Goal: Transaction & Acquisition: Download file/media

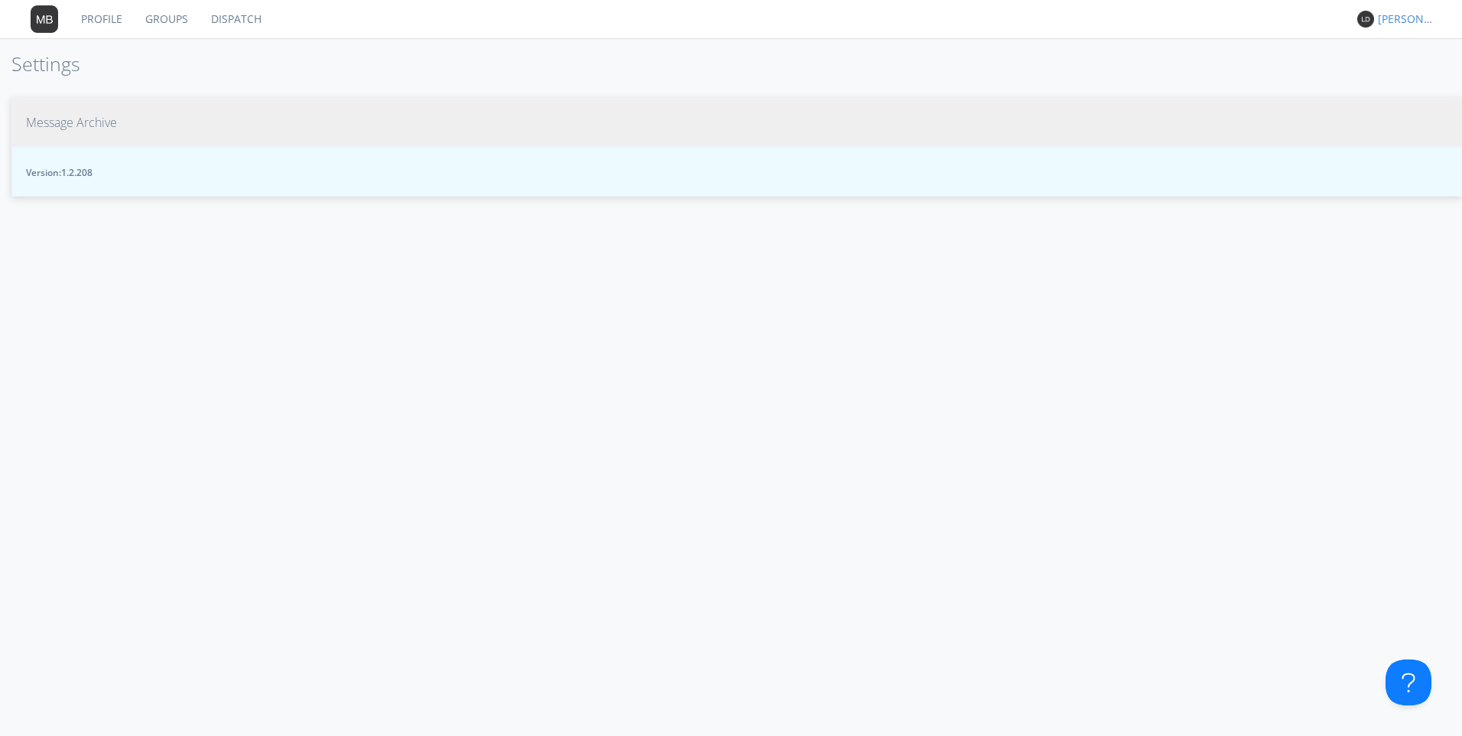
click at [56, 124] on span "Message Archive" at bounding box center [71, 123] width 91 height 18
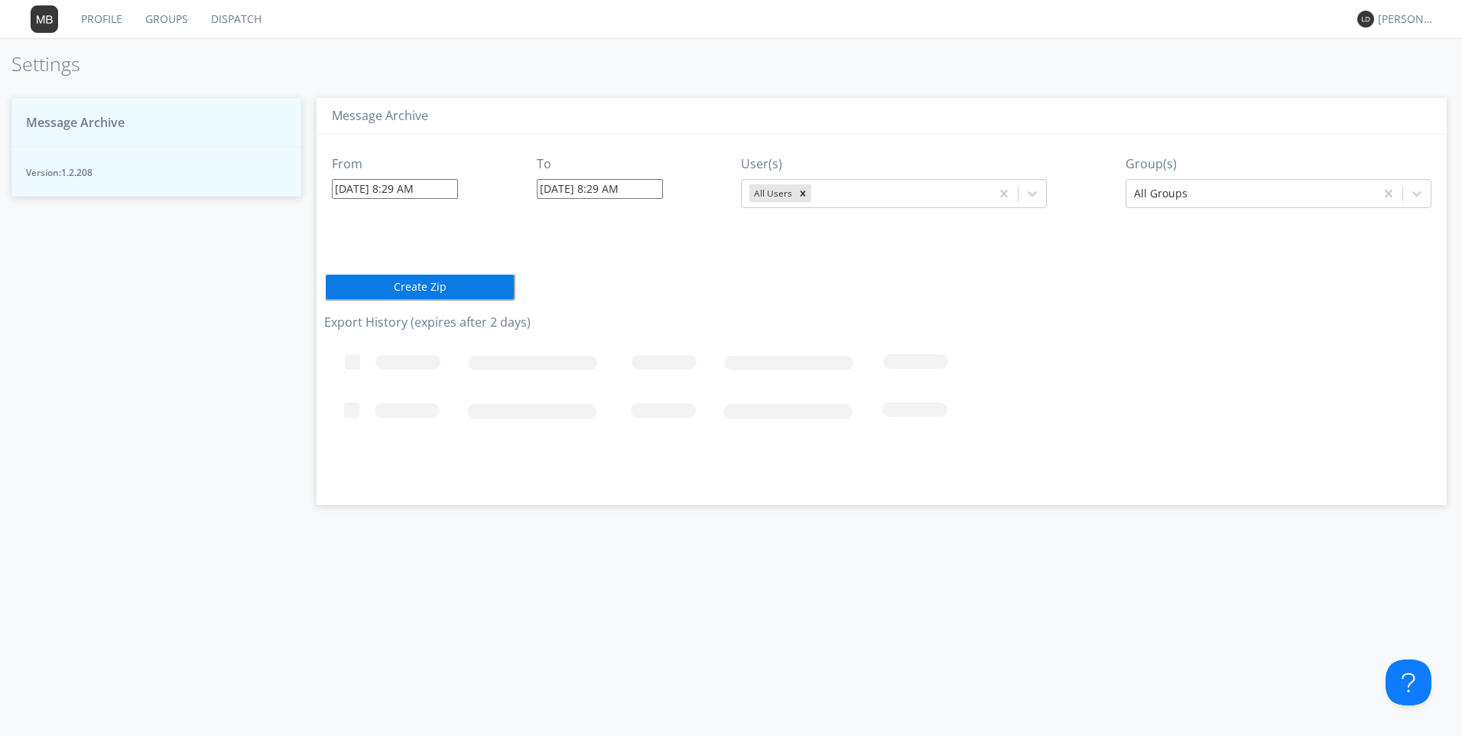
click at [351, 187] on input "10/08/2025 8:29 AM" at bounding box center [395, 189] width 126 height 20
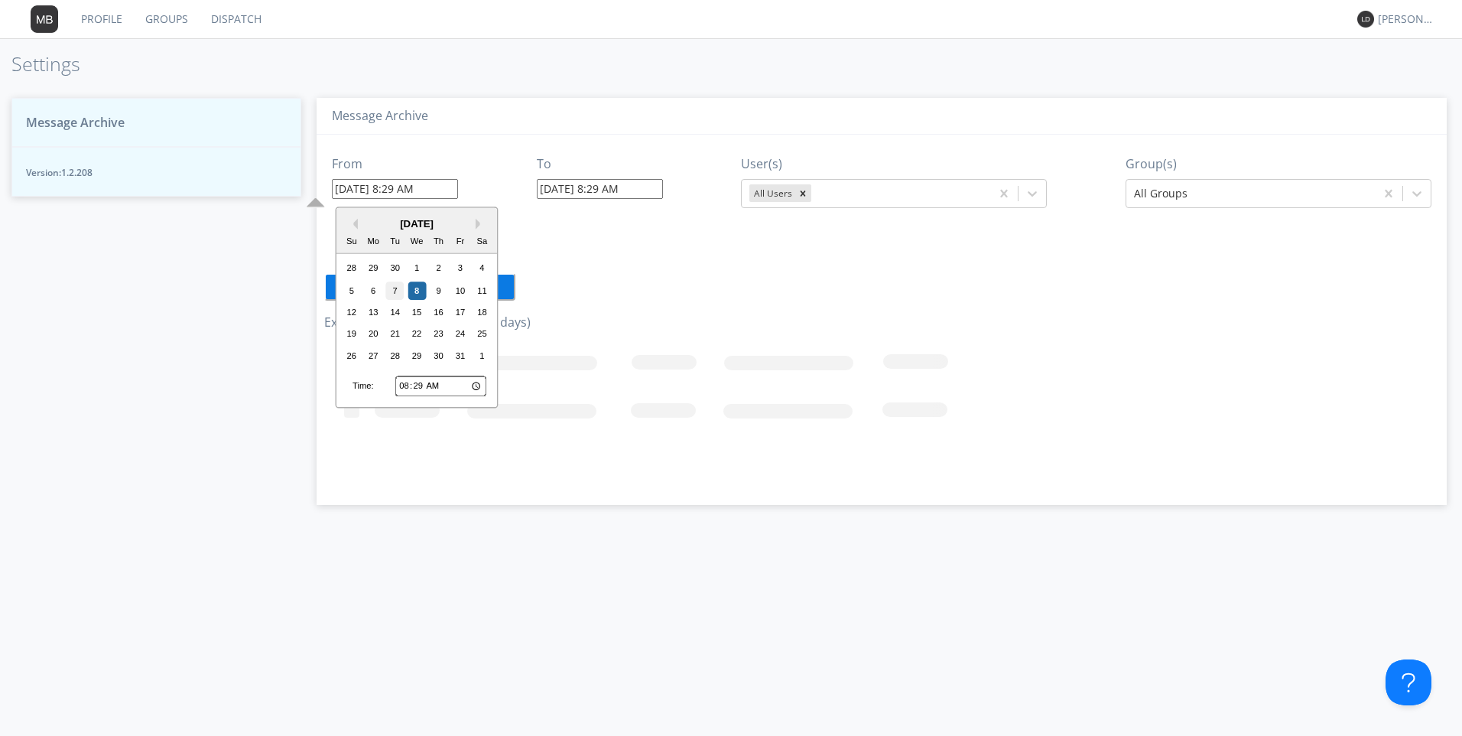
click at [394, 291] on div "7" at bounding box center [395, 290] width 18 height 18
type input "10/07/2025 8:29 AM"
click at [410, 190] on input "10/07/2025 8:29 AM" at bounding box center [395, 189] width 126 height 20
click at [404, 384] on input "08:29" at bounding box center [440, 386] width 91 height 20
type input "05:29"
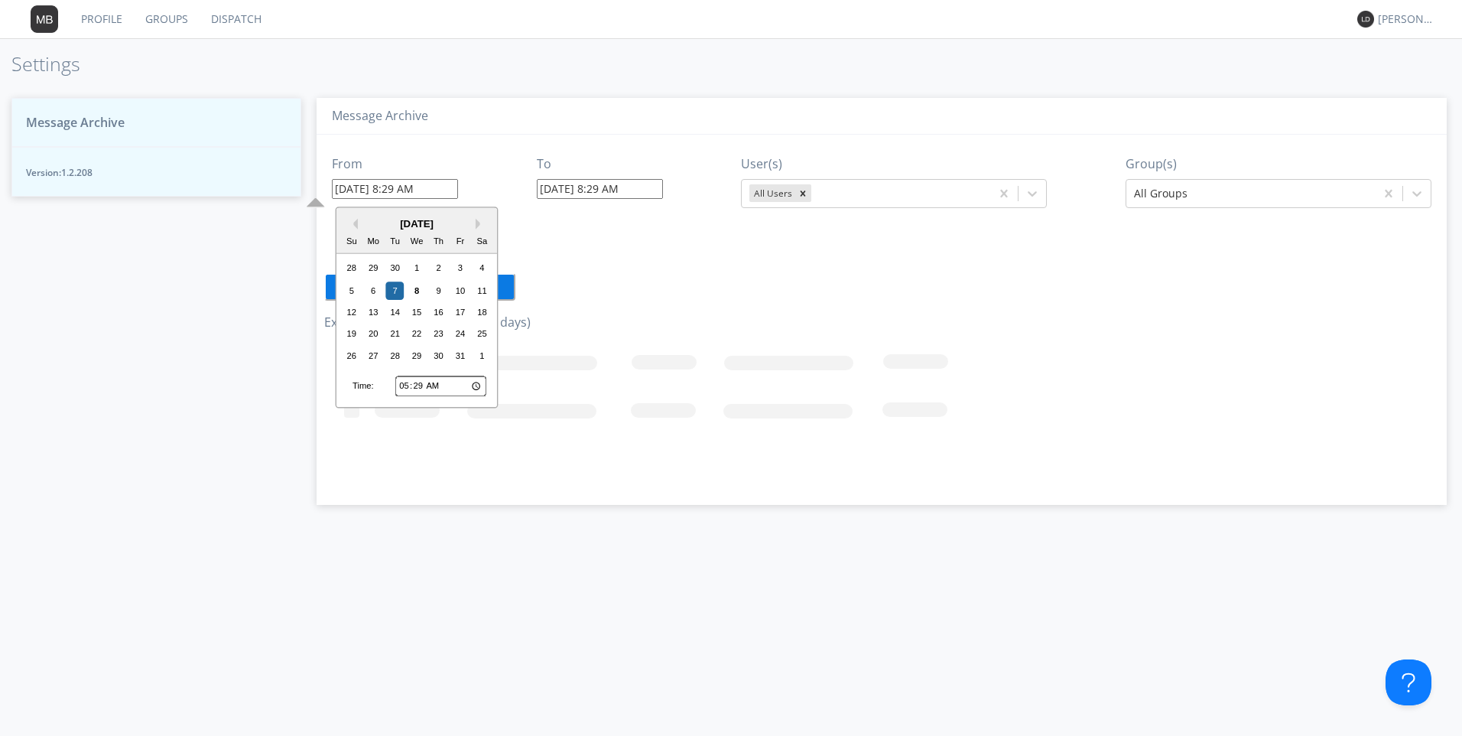
type input "10/07/2025 5:29 AM"
click at [415, 390] on input "05:29" at bounding box center [440, 386] width 91 height 20
type input "05:01"
type input "10/07/2025 5:01 AM"
type input "05:17"
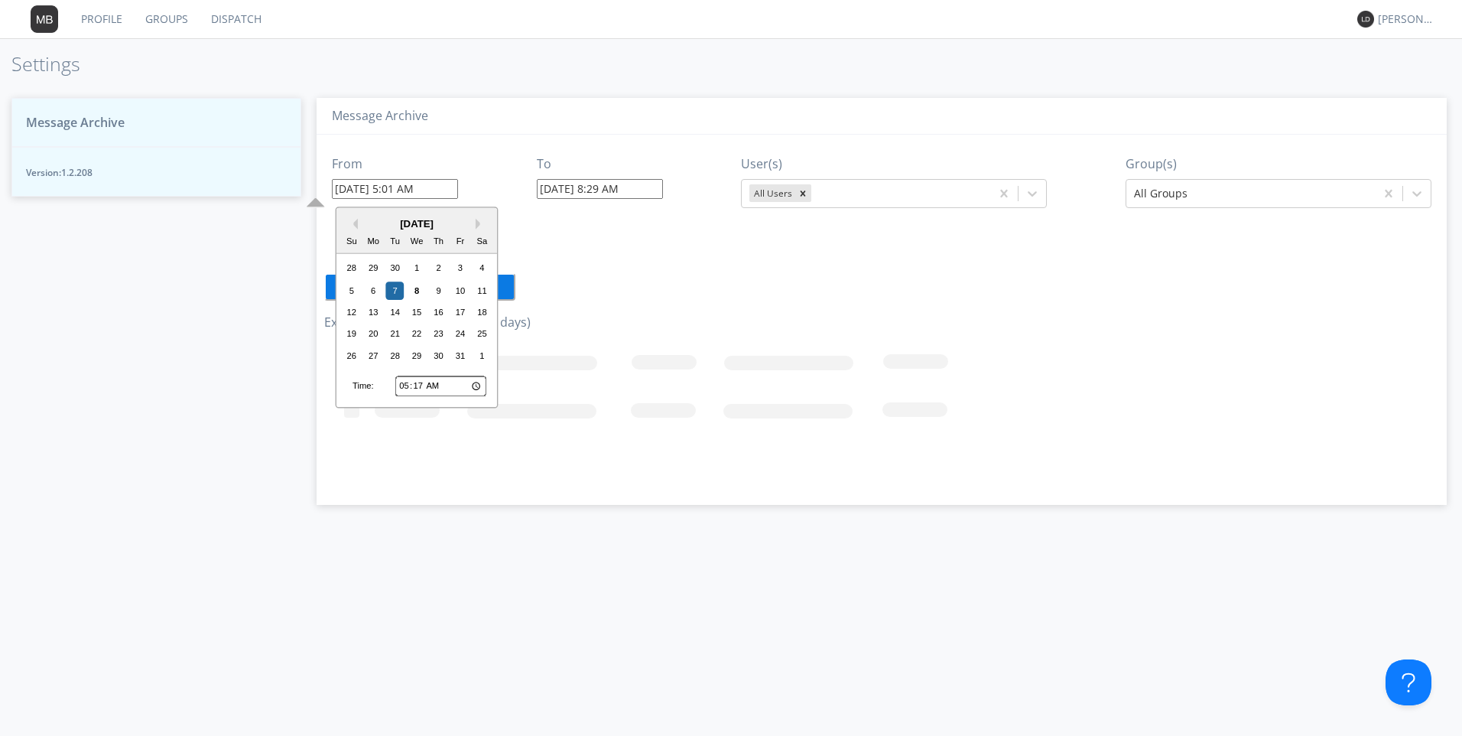
type input "10/07/2025 5:17 AM"
type input "17:17"
type input "10/07/2025 5:17 PM"
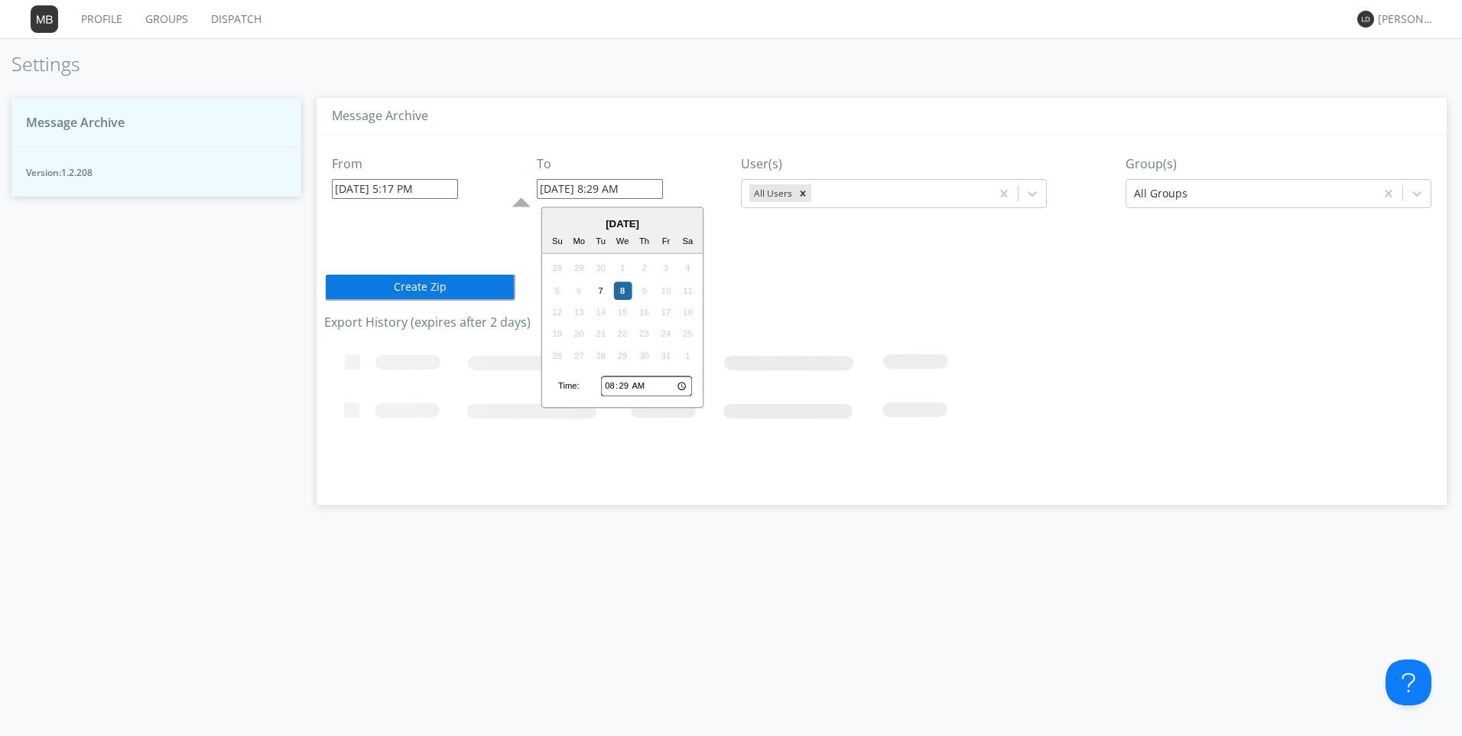
click at [571, 187] on input "10/08/2025 8:29 AM" at bounding box center [600, 189] width 126 height 20
click at [607, 292] on div "7" at bounding box center [601, 290] width 18 height 18
type input "10/07/2025 8:29 AM"
click at [623, 193] on input "10/07/2025 8:29 AM" at bounding box center [600, 189] width 126 height 20
click at [613, 388] on input "08:29" at bounding box center [646, 386] width 91 height 20
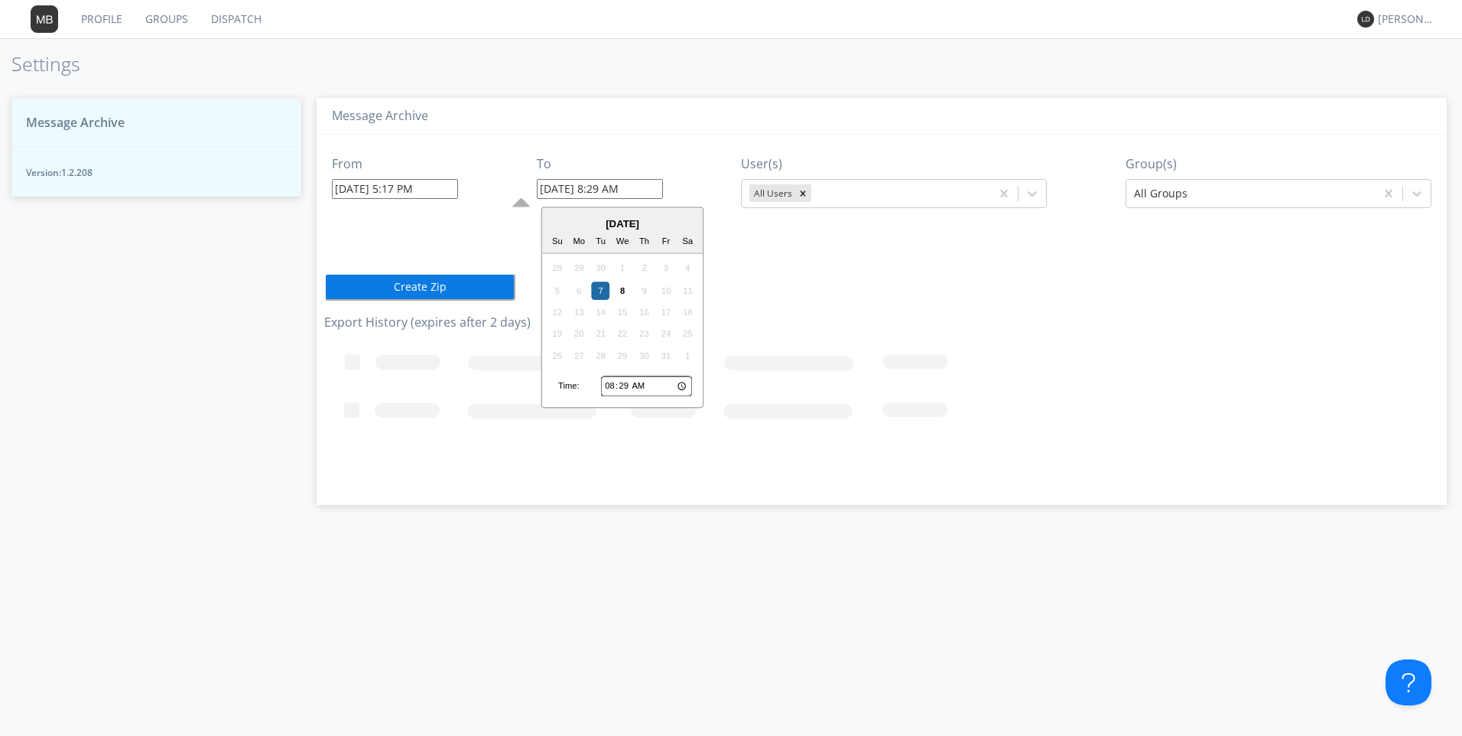
type input "06:29"
type input "10/07/2025 6:29 AM"
click at [622, 381] on input "06:29" at bounding box center [646, 386] width 91 height 20
click at [645, 385] on input "06:29" at bounding box center [646, 386] width 91 height 20
type input "18:29"
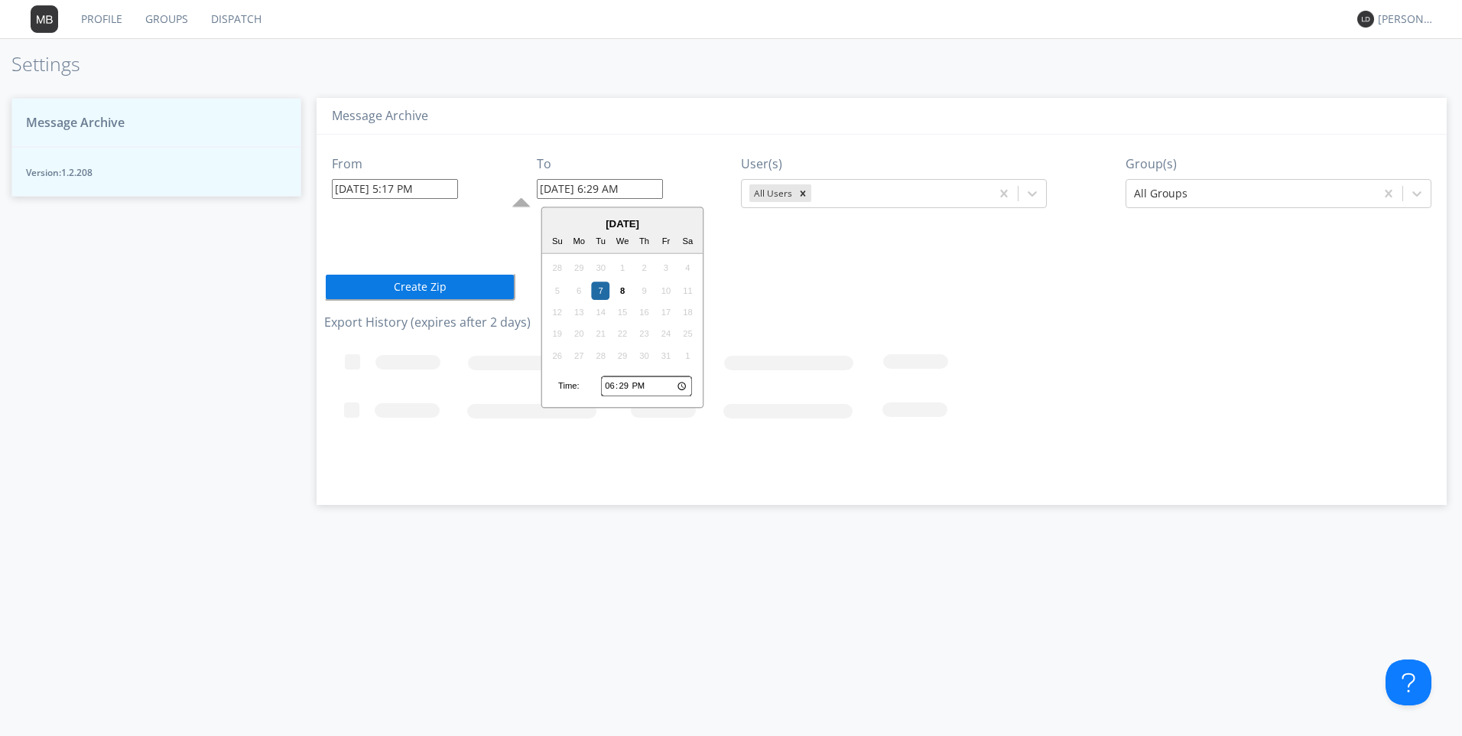
type input "10/07/2025 6:29 PM"
click at [806, 190] on icon "Remove All Users" at bounding box center [803, 193] width 11 height 11
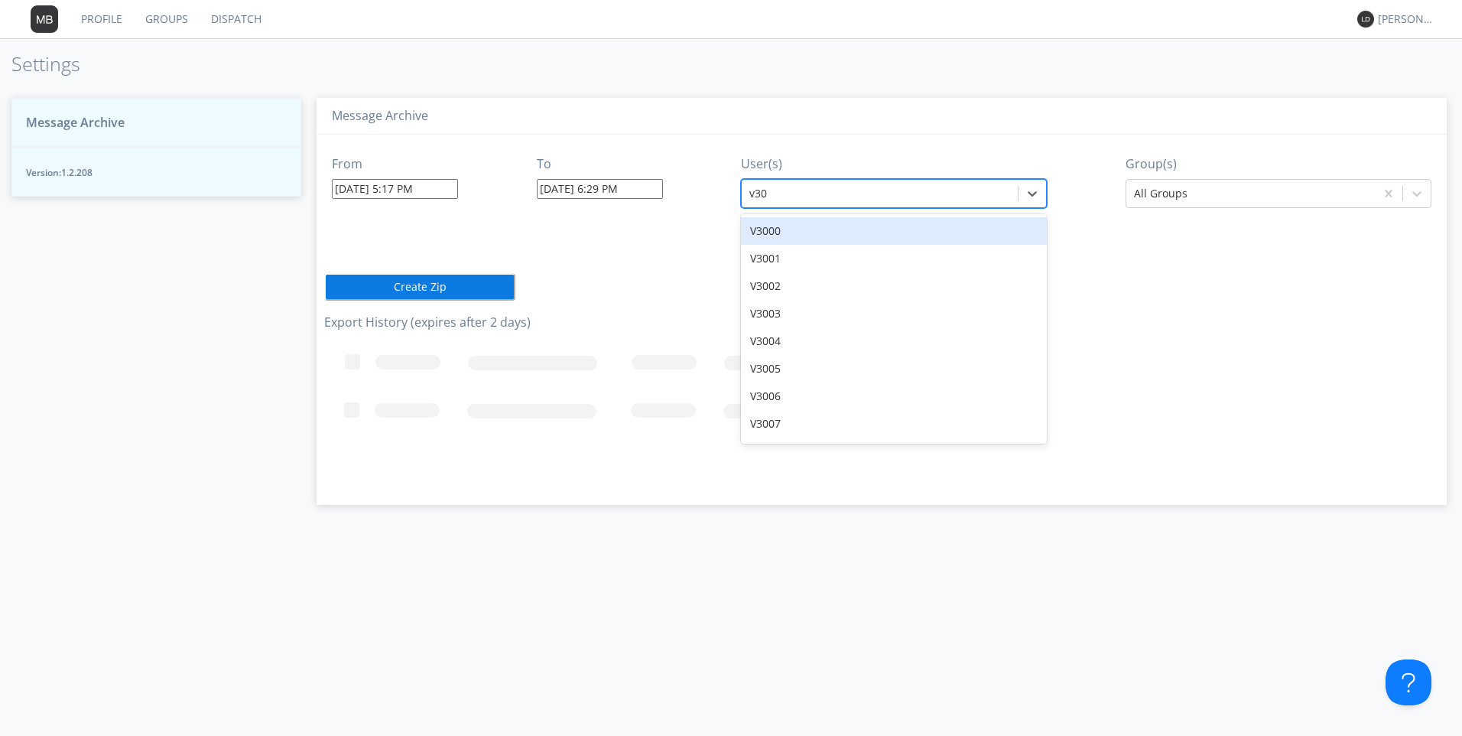
type input "v307"
click at [782, 229] on div "V3070" at bounding box center [894, 231] width 306 height 28
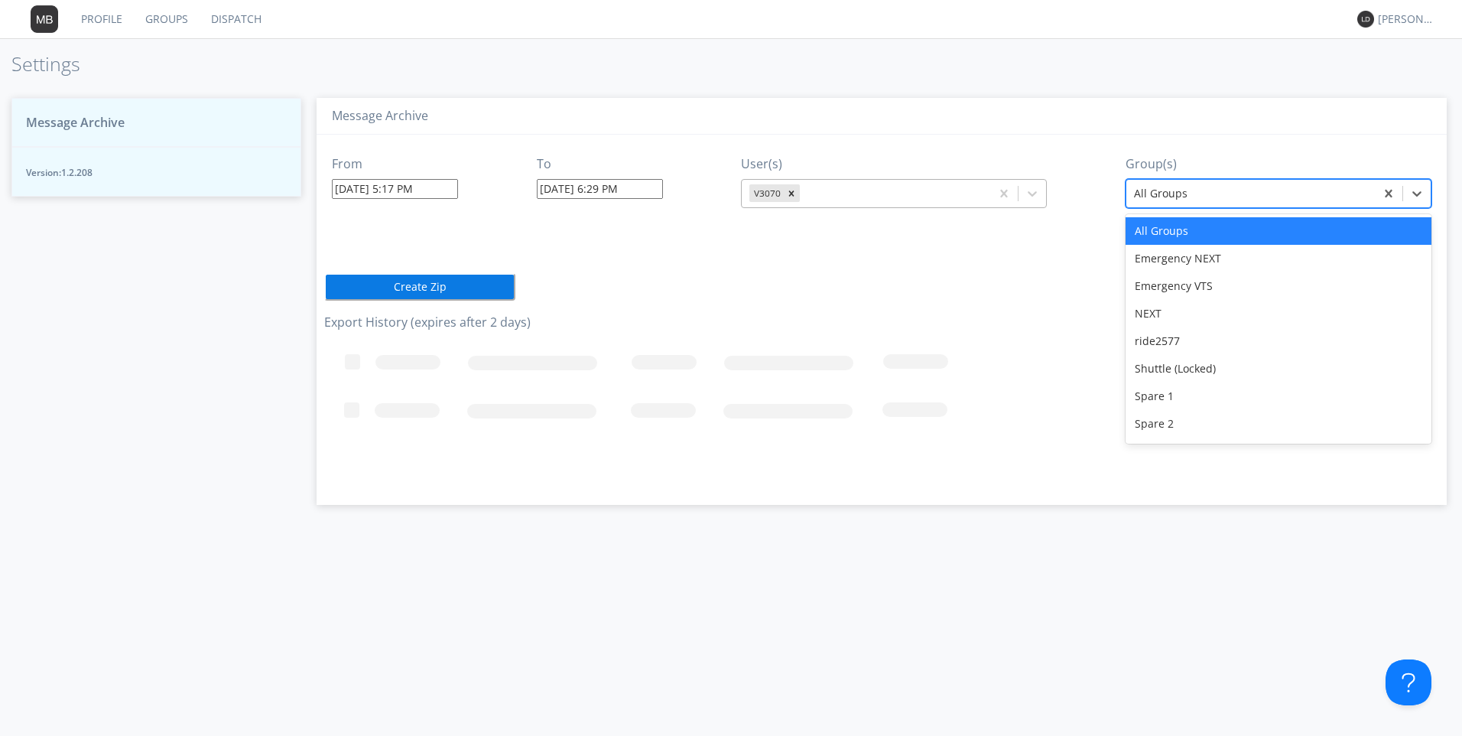
click at [1147, 200] on div at bounding box center [1250, 193] width 233 height 18
type input "v"
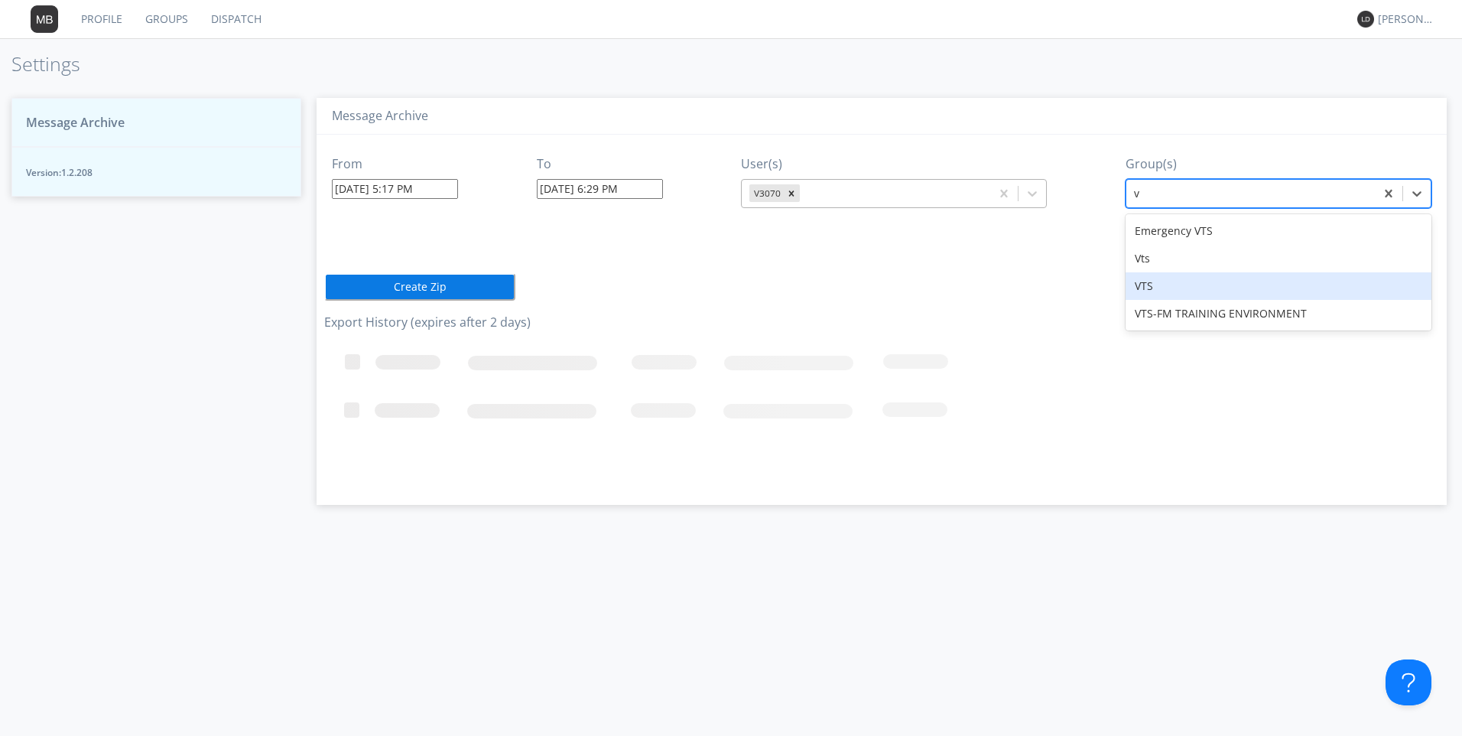
click at [1152, 285] on div "VTS" at bounding box center [1279, 286] width 306 height 28
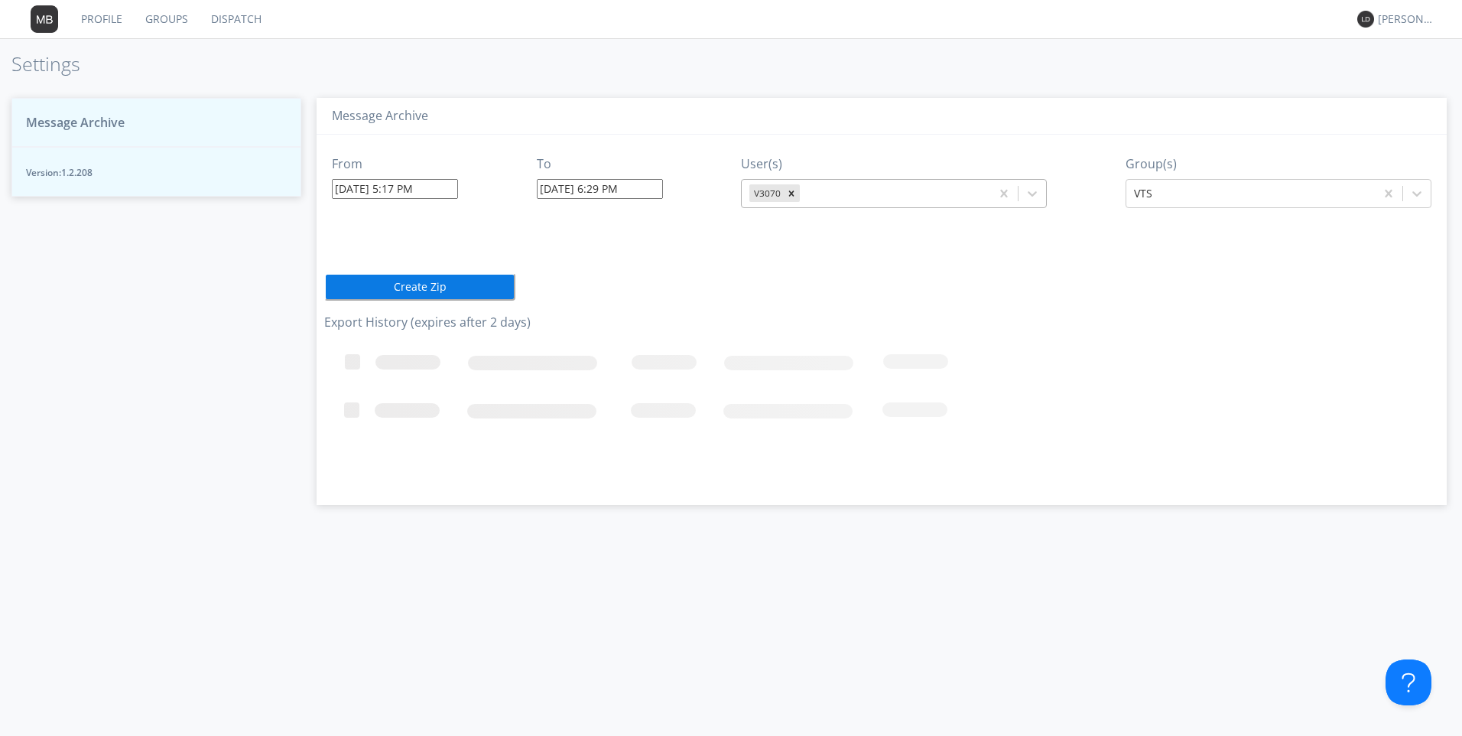
click at [405, 280] on button "Create Zip" at bounding box center [419, 287] width 191 height 28
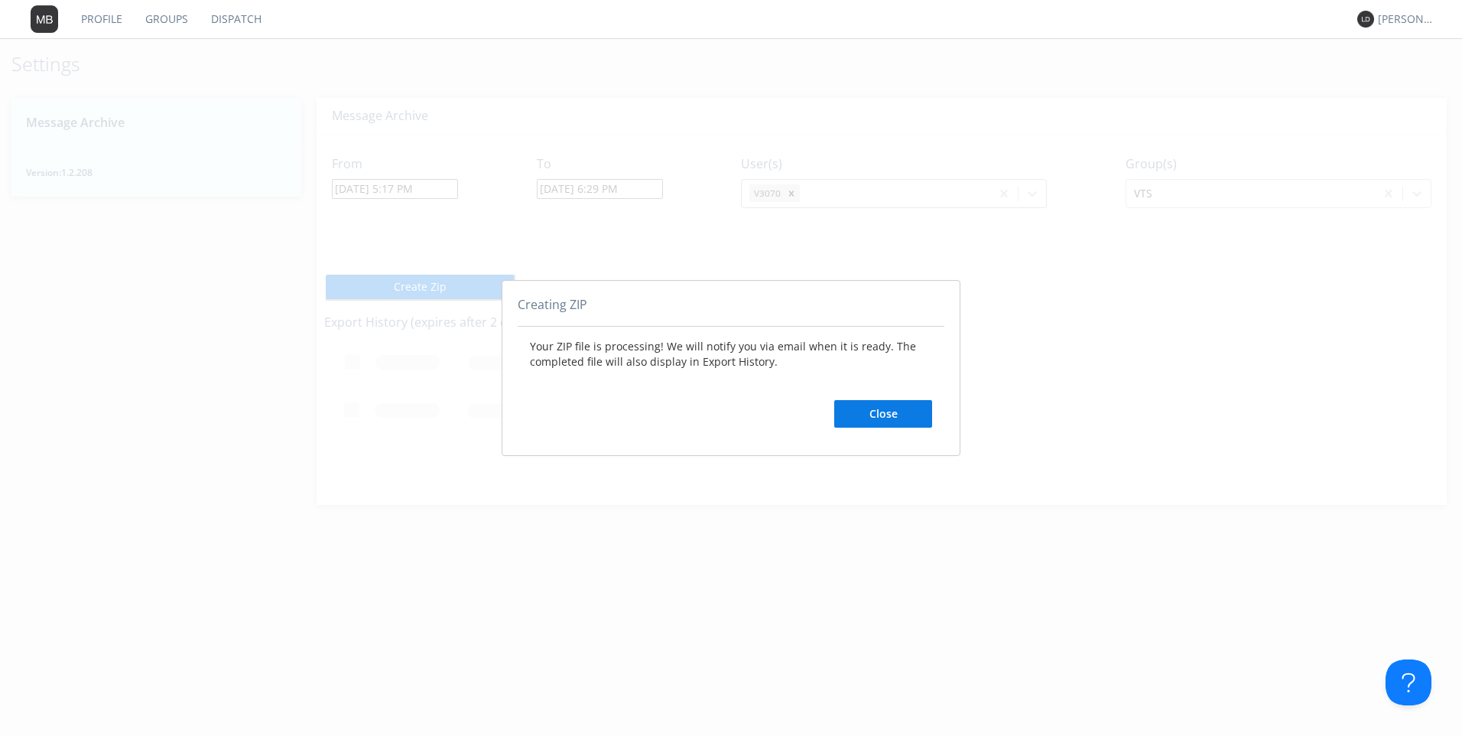
click at [897, 414] on button "Close" at bounding box center [883, 414] width 98 height 28
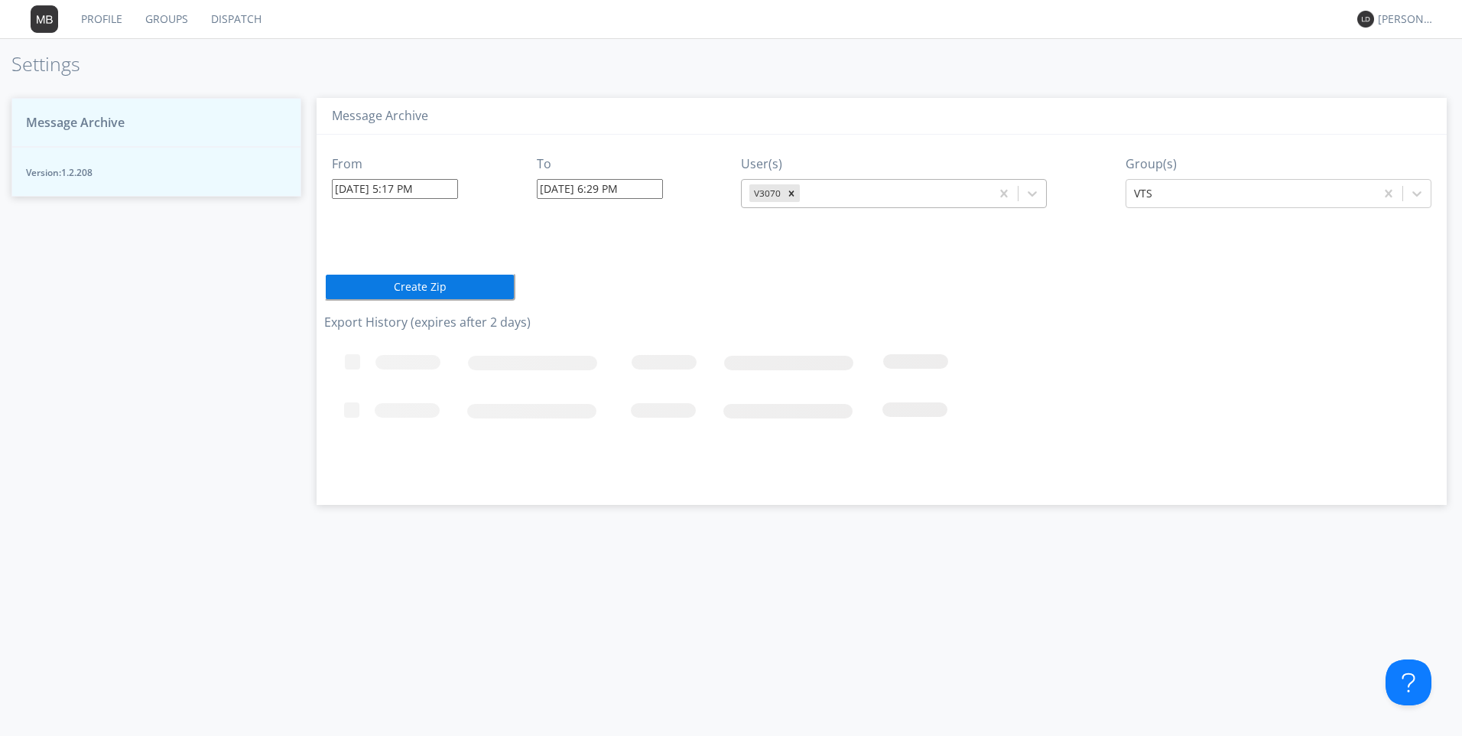
click at [1257, 65] on h1 "Settings" at bounding box center [731, 64] width 1462 height 21
click at [1412, 9] on div "[PERSON_NAME]*" at bounding box center [1402, 19] width 57 height 21
click at [1413, 81] on div "Log Out" at bounding box center [1414, 81] width 79 height 28
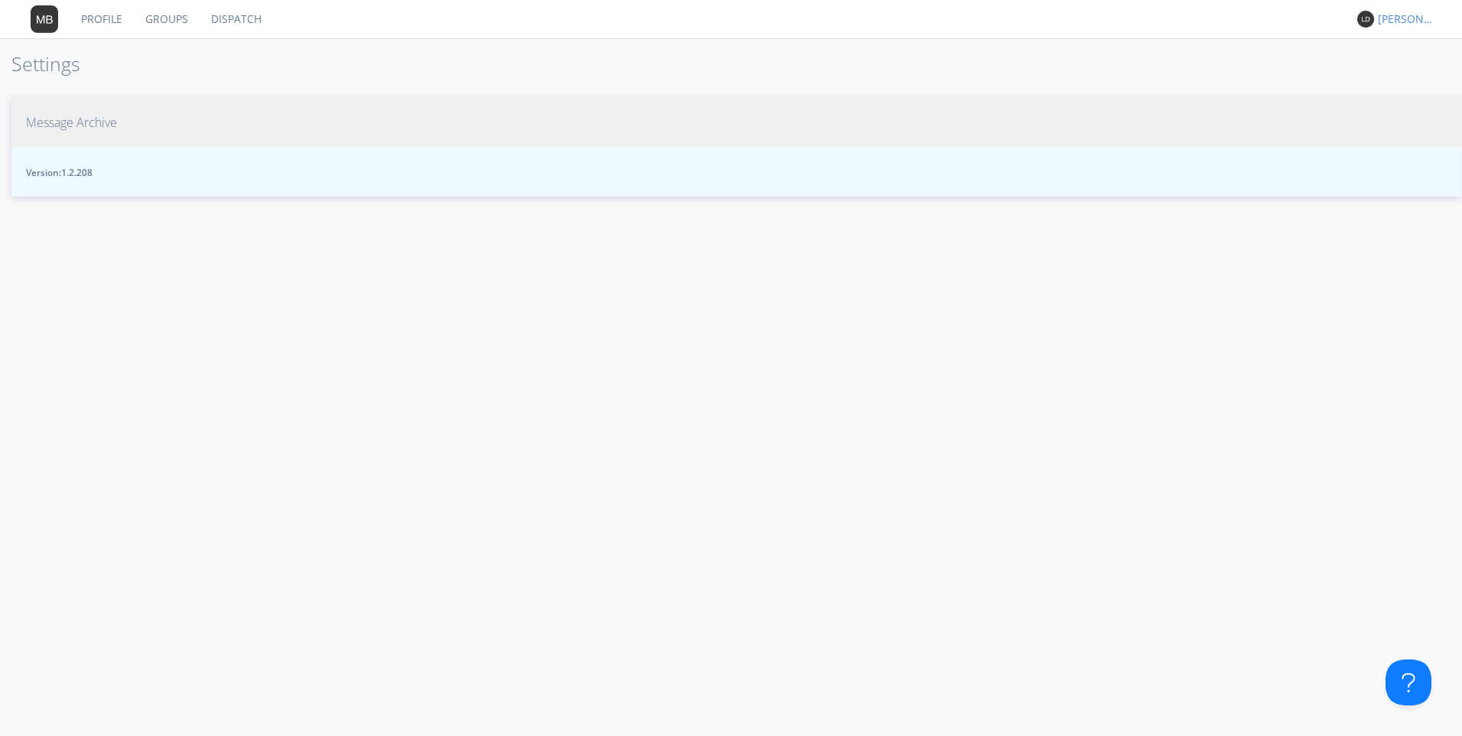
click at [72, 126] on span "Message Archive" at bounding box center [71, 123] width 91 height 18
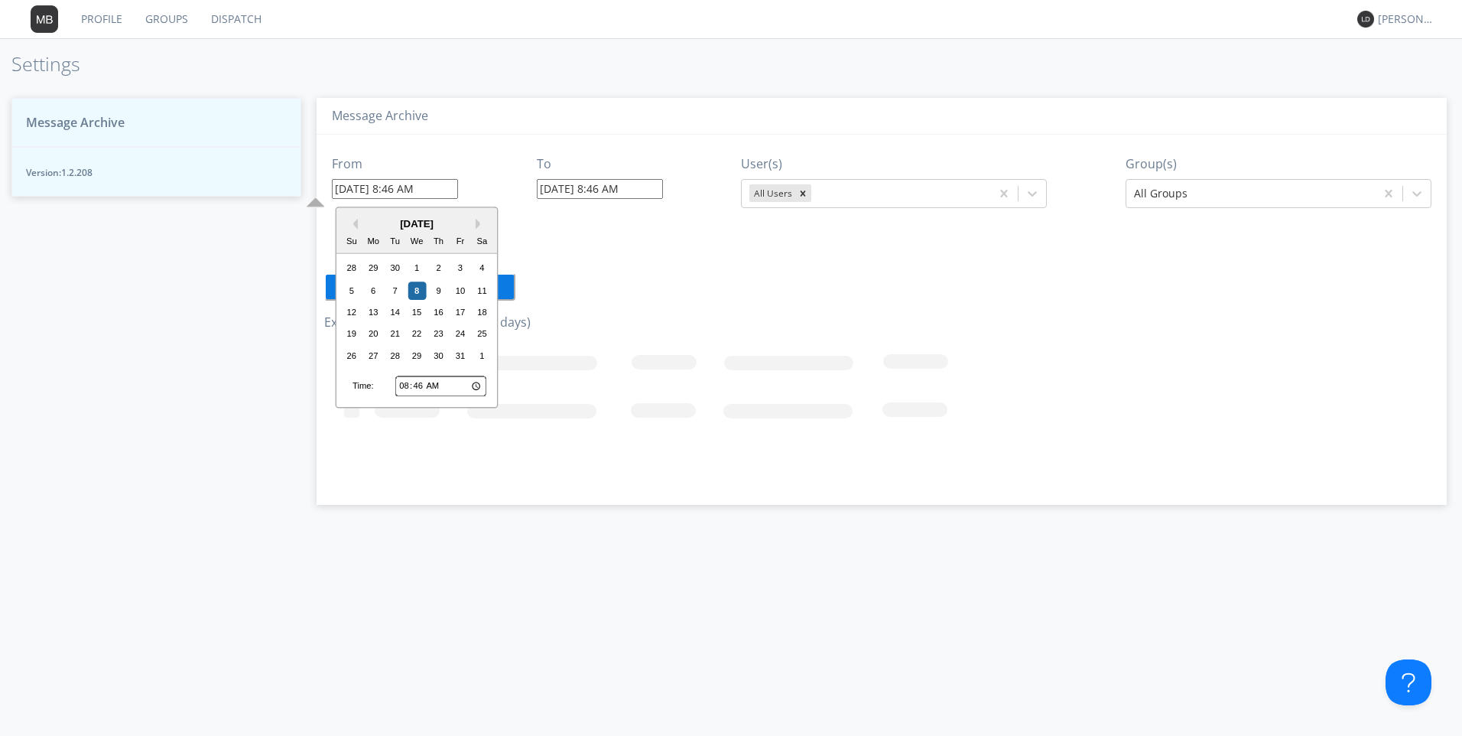
click at [438, 190] on input "10/08/2025 8:46 AM" at bounding box center [395, 189] width 126 height 20
click at [392, 296] on div "7" at bounding box center [395, 290] width 18 height 18
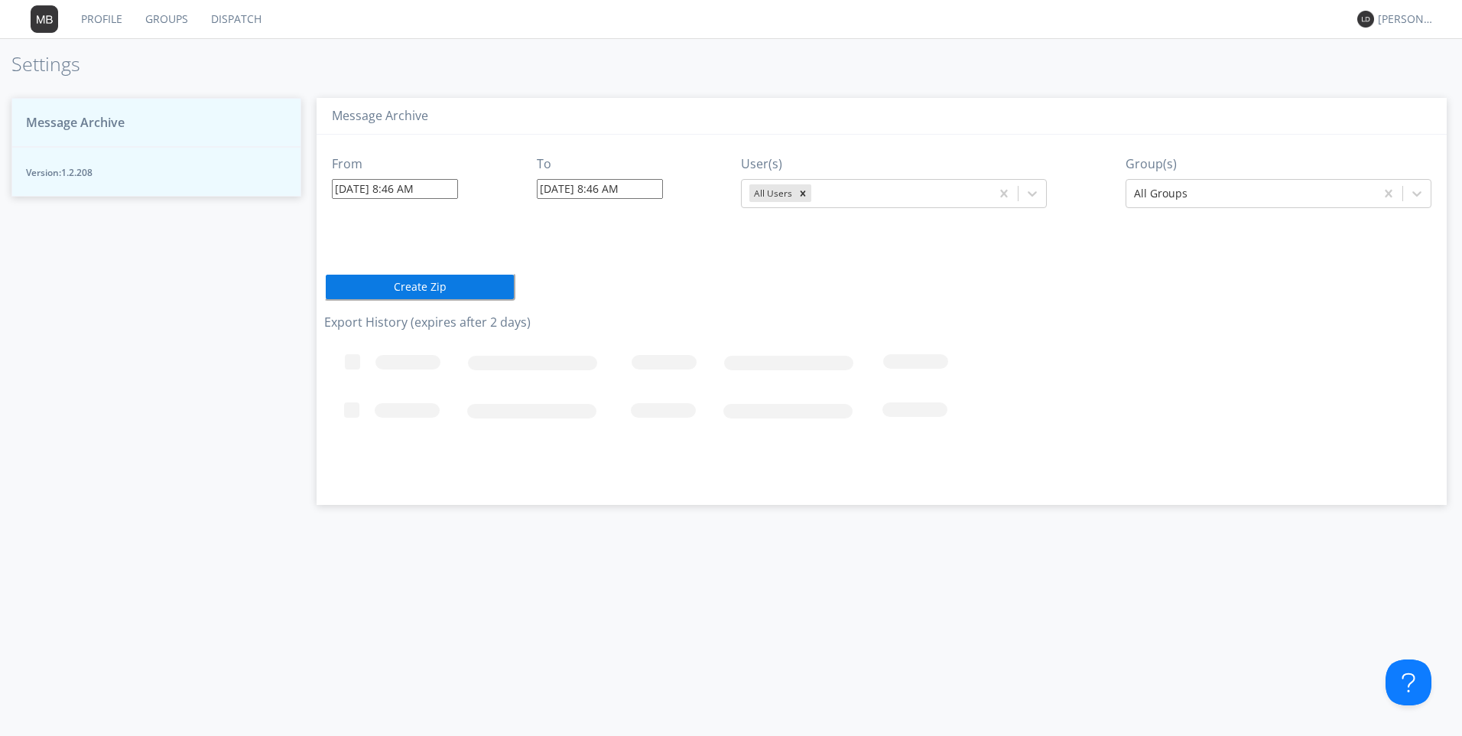
type input "10/07/2025 8:46 AM"
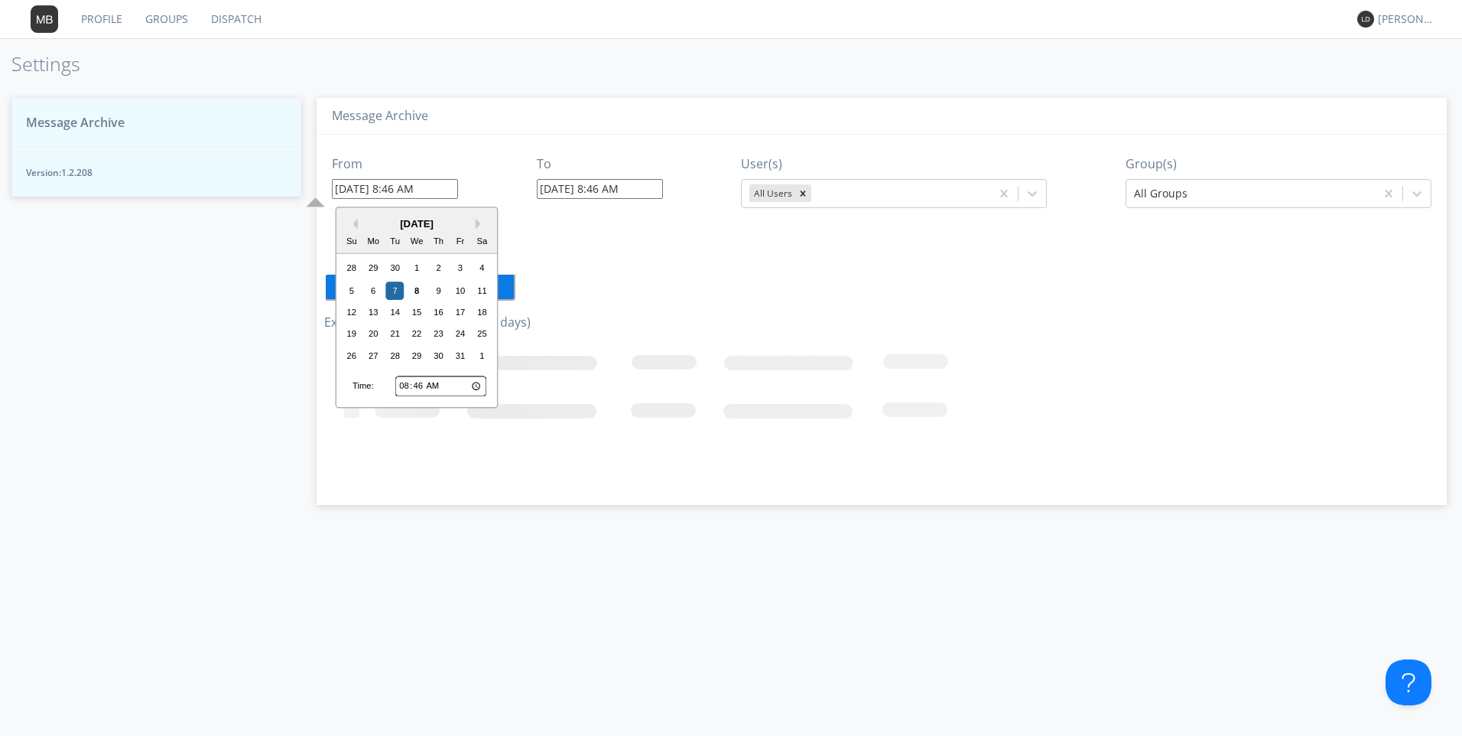
click at [424, 190] on input "10/07/2025 8:46 AM" at bounding box center [395, 189] width 126 height 20
click at [403, 389] on input "08:46" at bounding box center [440, 386] width 91 height 20
type input "07:46"
type input "10/07/2025 7:46 AM"
click at [420, 384] on input "07:46" at bounding box center [440, 386] width 91 height 20
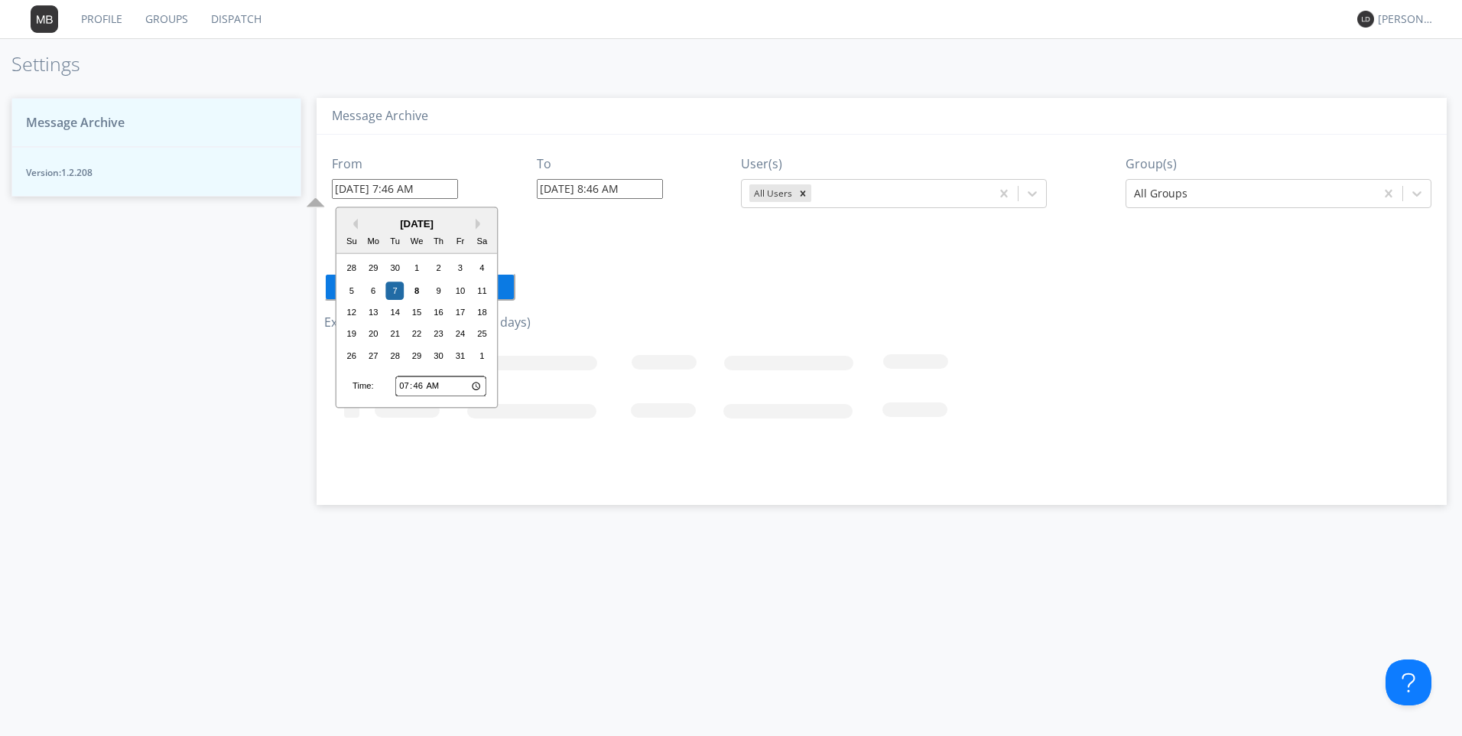
type input "07:01"
type input "10/07/2025 7:01 AM"
type input "07:17"
type input "10/07/2025 7:17 AM"
click at [439, 382] on input "07:17" at bounding box center [440, 386] width 91 height 20
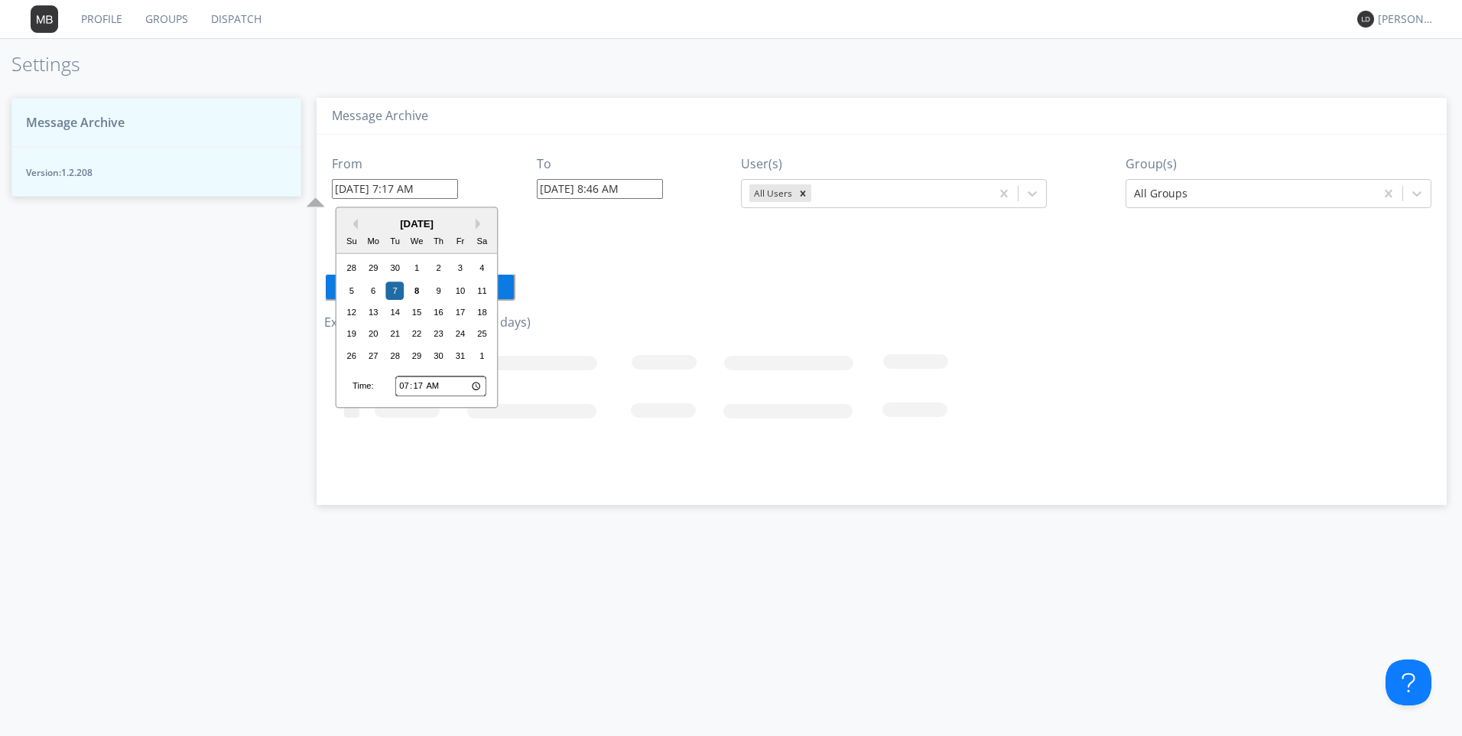
type input "19:17"
type input "10/07/2025 7:17 PM"
click at [584, 190] on input "10/08/2025 8:46 AM" at bounding box center [600, 189] width 126 height 20
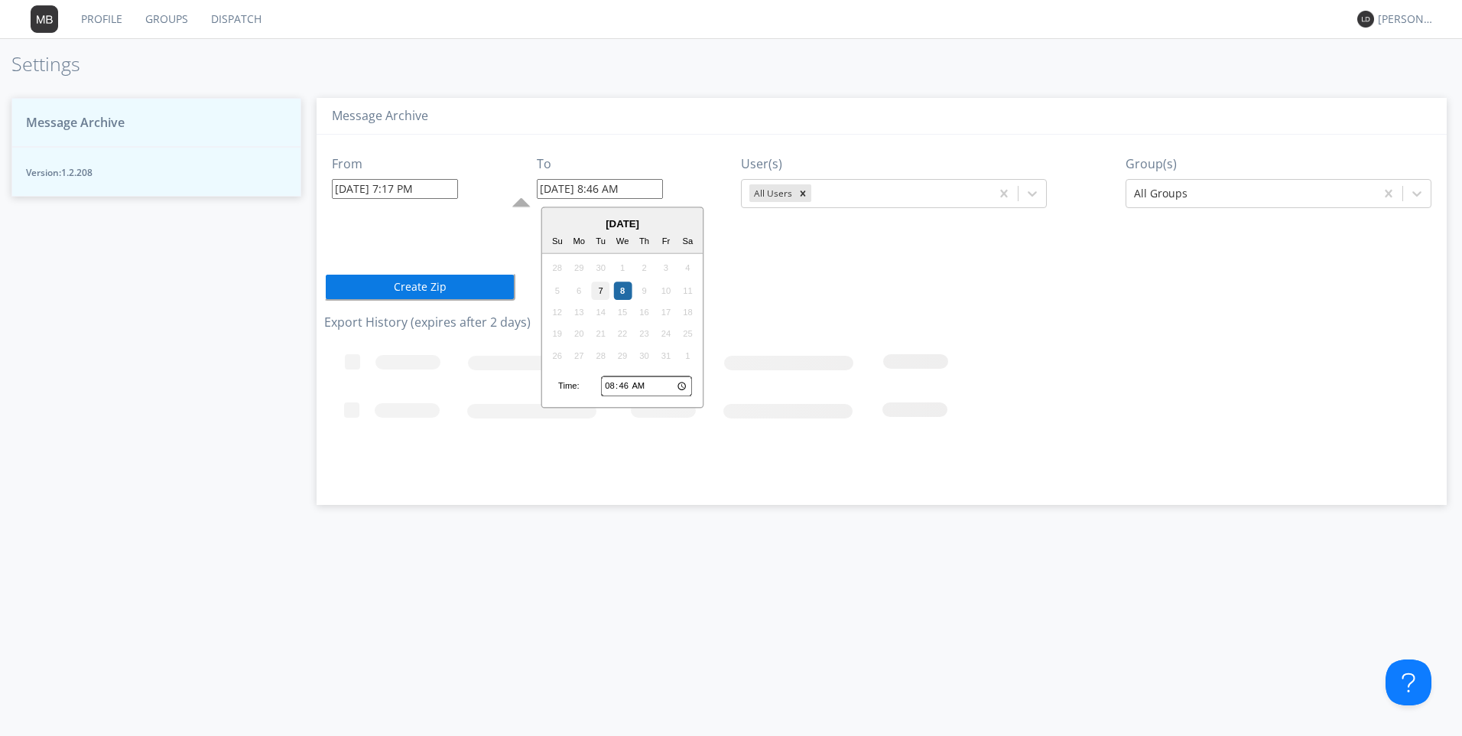
click at [603, 294] on div "7" at bounding box center [601, 290] width 18 height 18
type input "10/07/2025 8:46 AM"
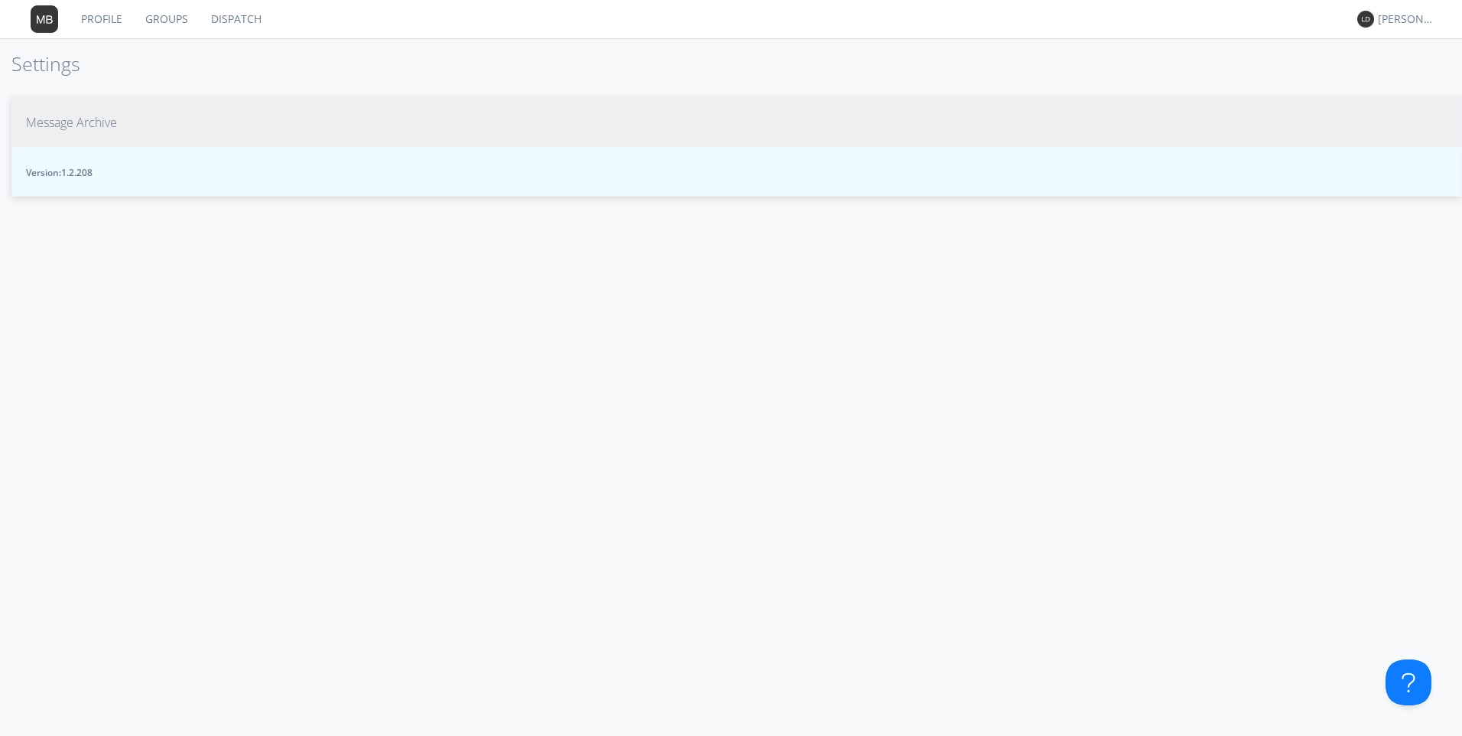
click at [90, 124] on span "Message Archive" at bounding box center [71, 123] width 91 height 18
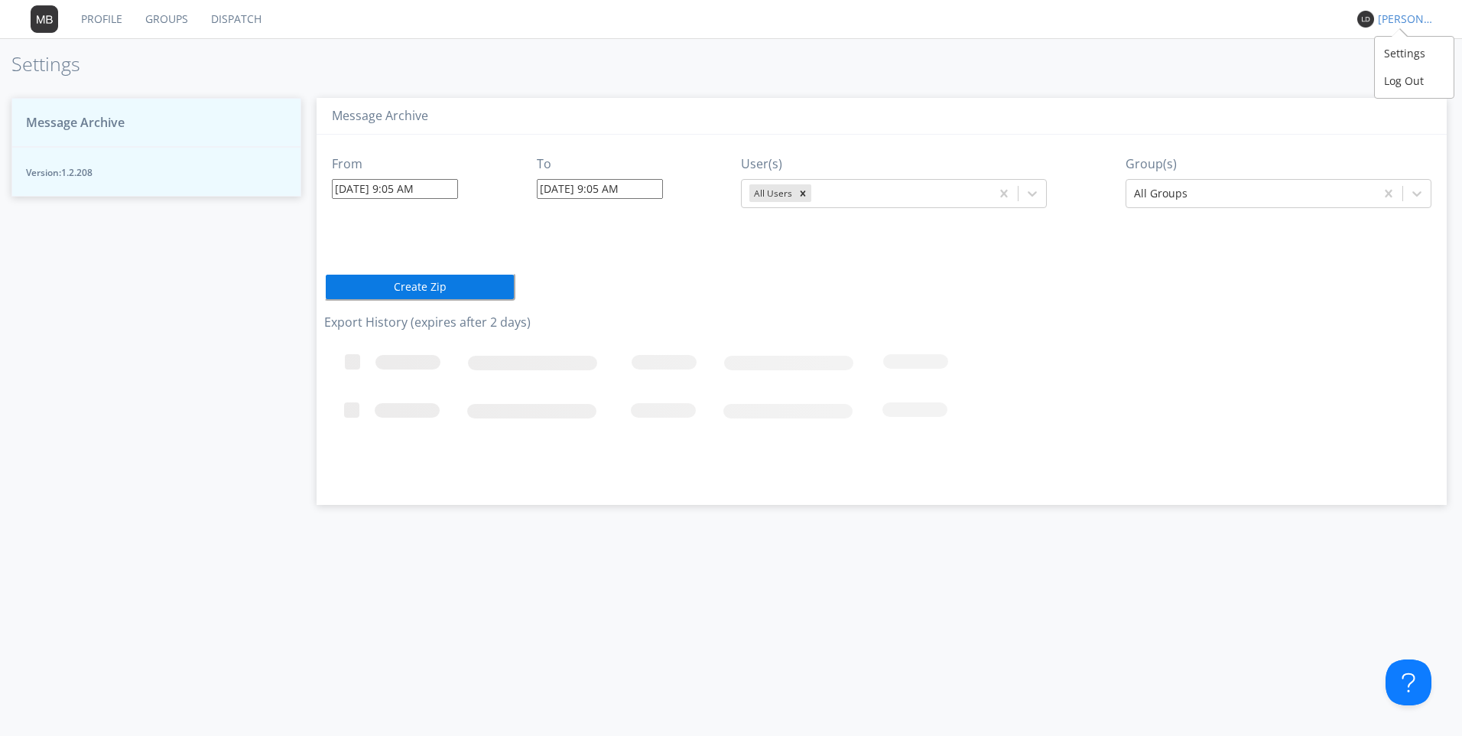
click at [1397, 16] on div "[PERSON_NAME]*" at bounding box center [1406, 18] width 57 height 15
click at [242, 21] on link "Dispatch" at bounding box center [236, 19] width 73 height 38
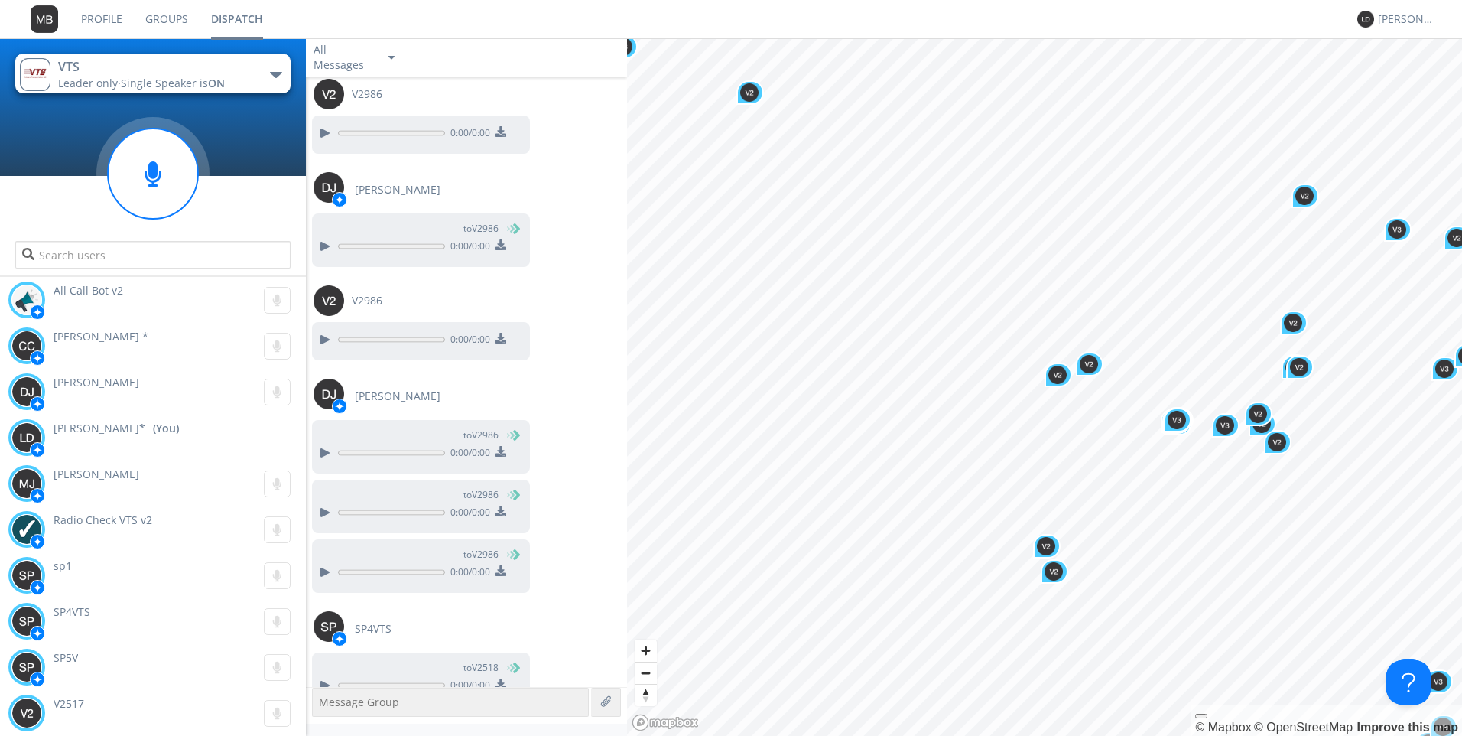
scroll to position [1172, 0]
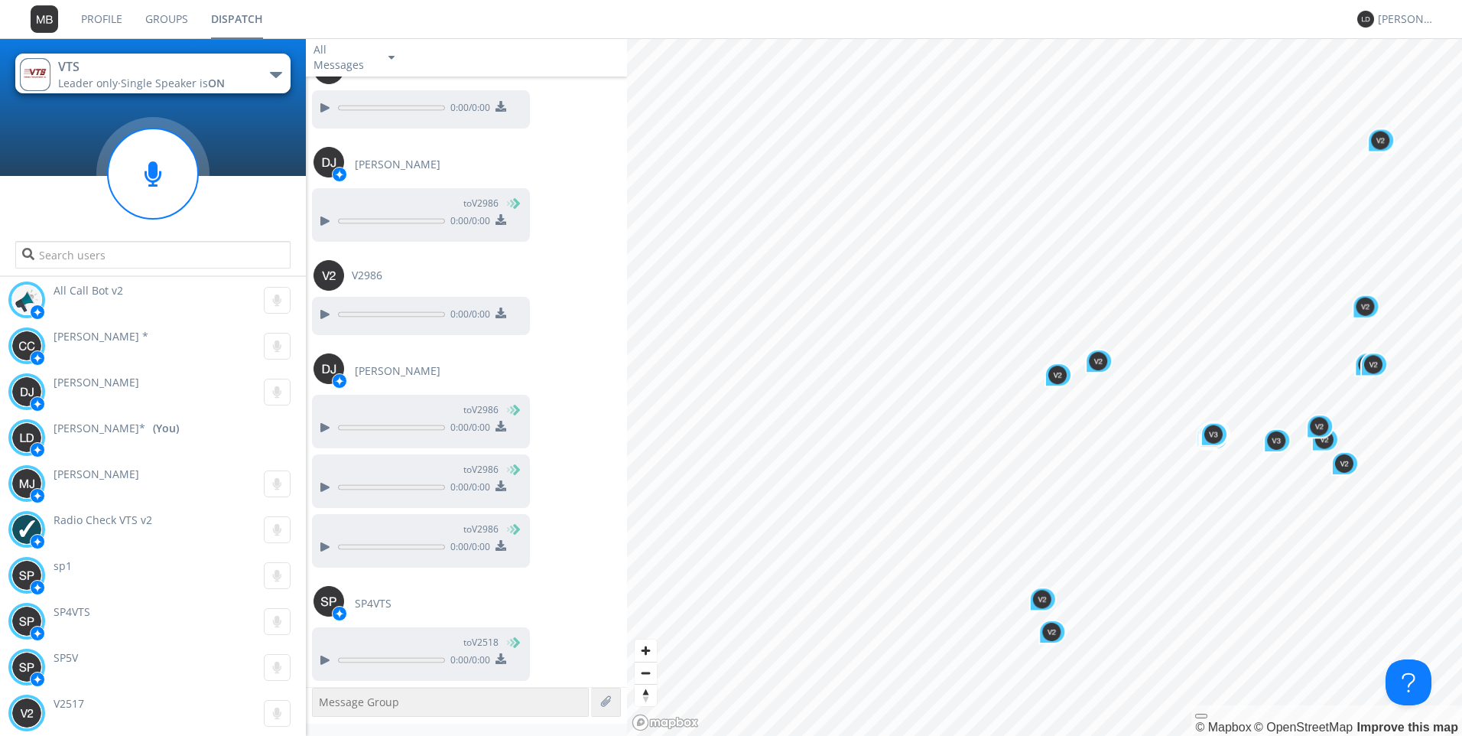
click at [251, 21] on link "Dispatch" at bounding box center [237, 19] width 75 height 38
click at [1406, 17] on div "[PERSON_NAME]*" at bounding box center [1406, 18] width 57 height 15
click at [1402, 56] on div "Settings" at bounding box center [1414, 54] width 79 height 28
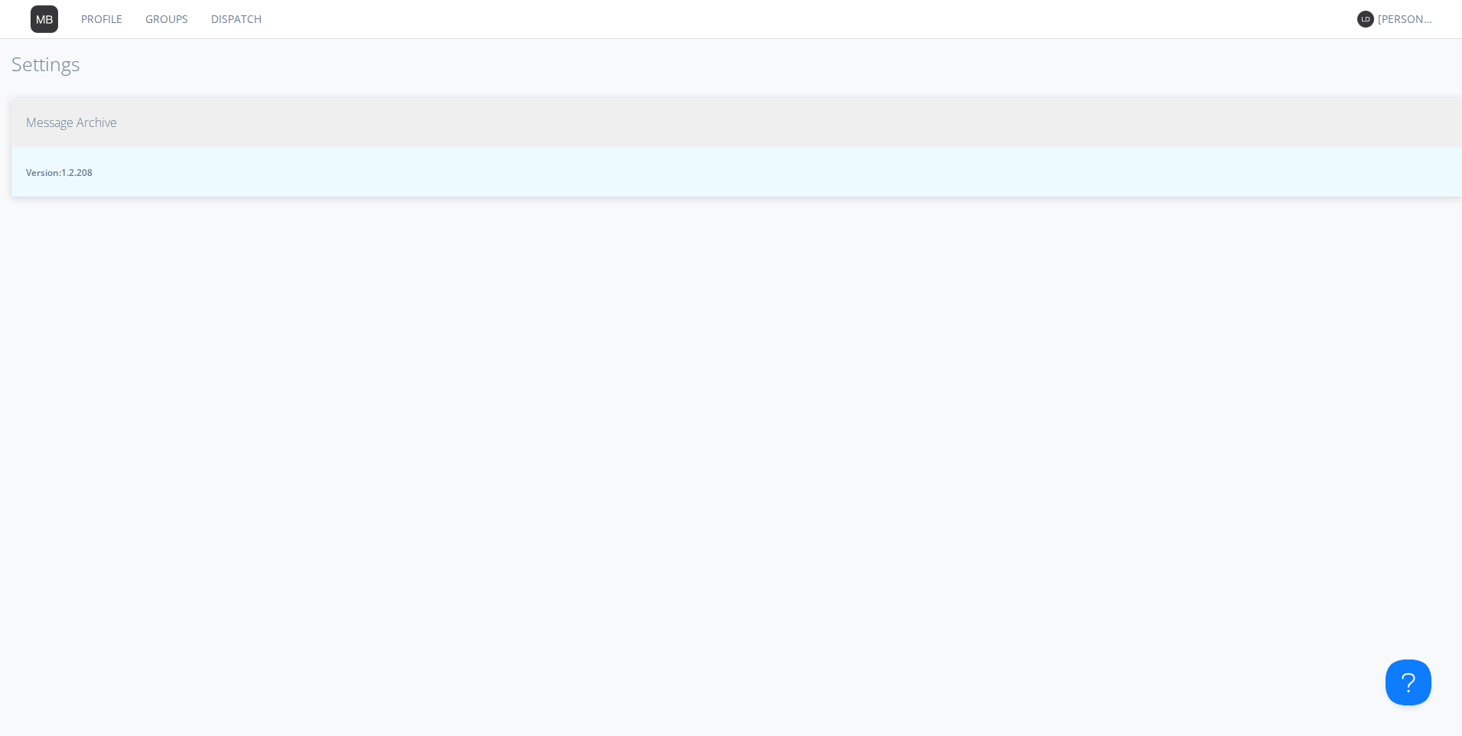
click at [47, 119] on span "Message Archive" at bounding box center [71, 123] width 91 height 18
click at [63, 119] on span "Message Archive" at bounding box center [71, 123] width 91 height 18
click at [512, 202] on div "Message Archive Version: 1.2.208" at bounding box center [736, 410] width 1451 height 654
click at [580, 140] on button "Message Archive" at bounding box center [736, 123] width 1451 height 50
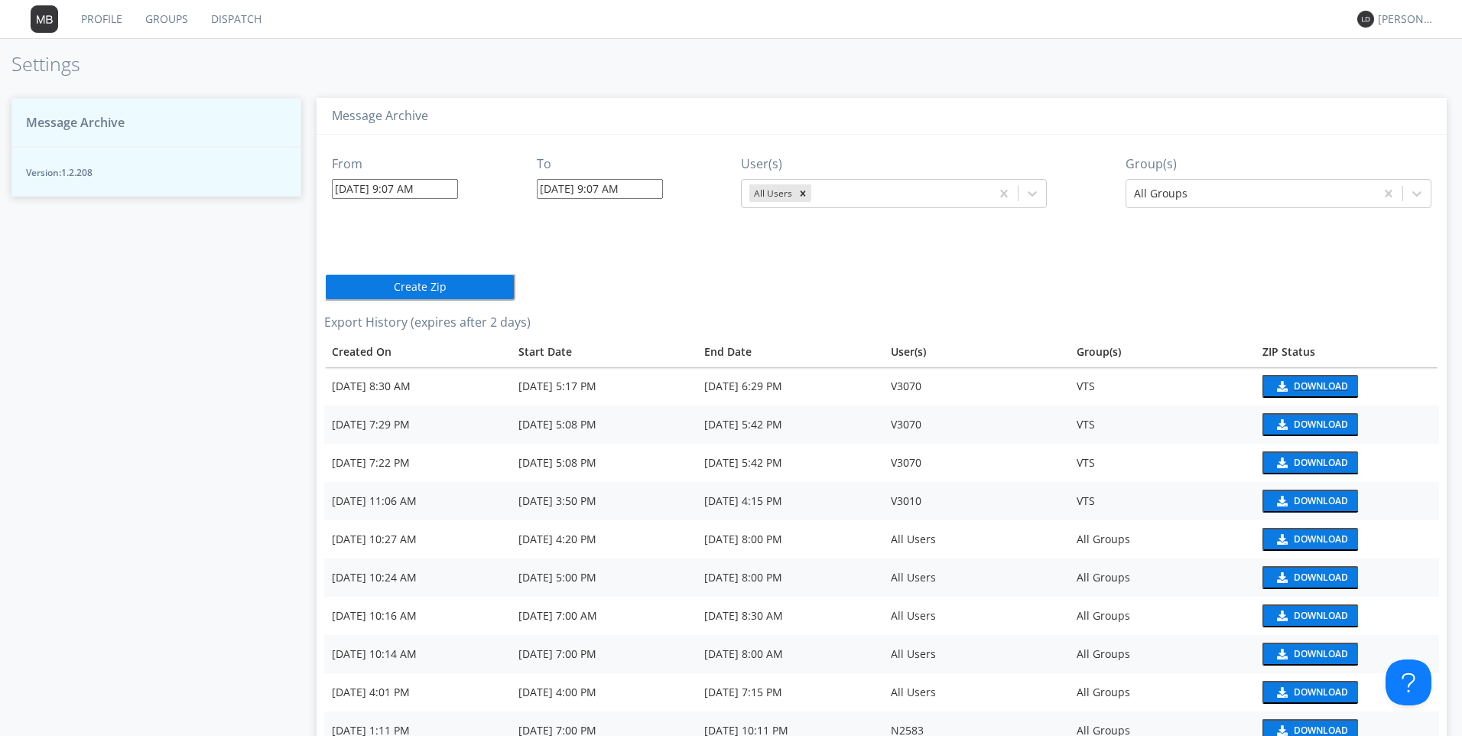
click at [1284, 382] on button "Download" at bounding box center [1311, 386] width 96 height 23
